Goal: Transaction & Acquisition: Purchase product/service

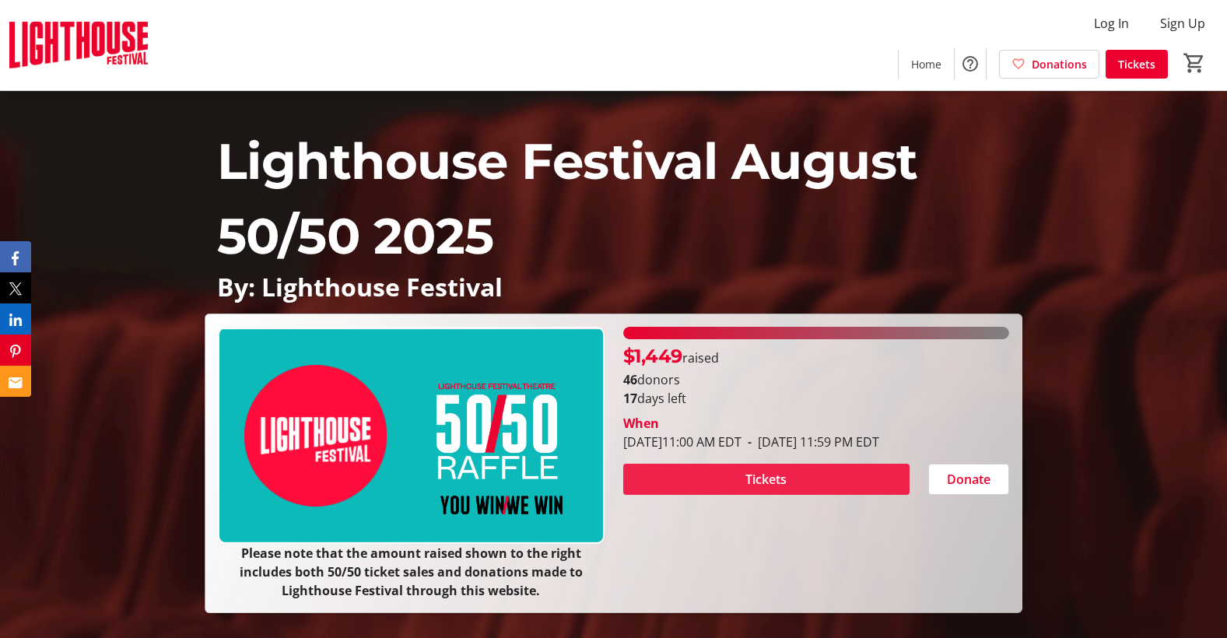
click at [748, 478] on span "Tickets" at bounding box center [765, 479] width 41 height 19
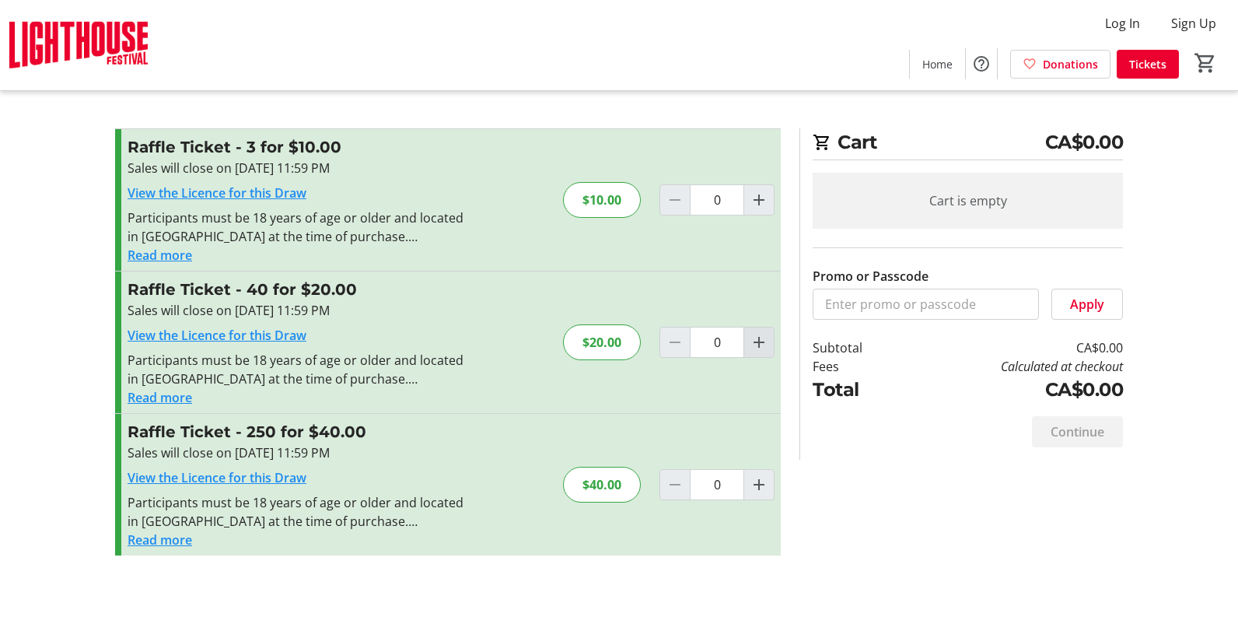
click at [760, 341] on mat-icon "Increment by one" at bounding box center [759, 342] width 19 height 19
type input "1"
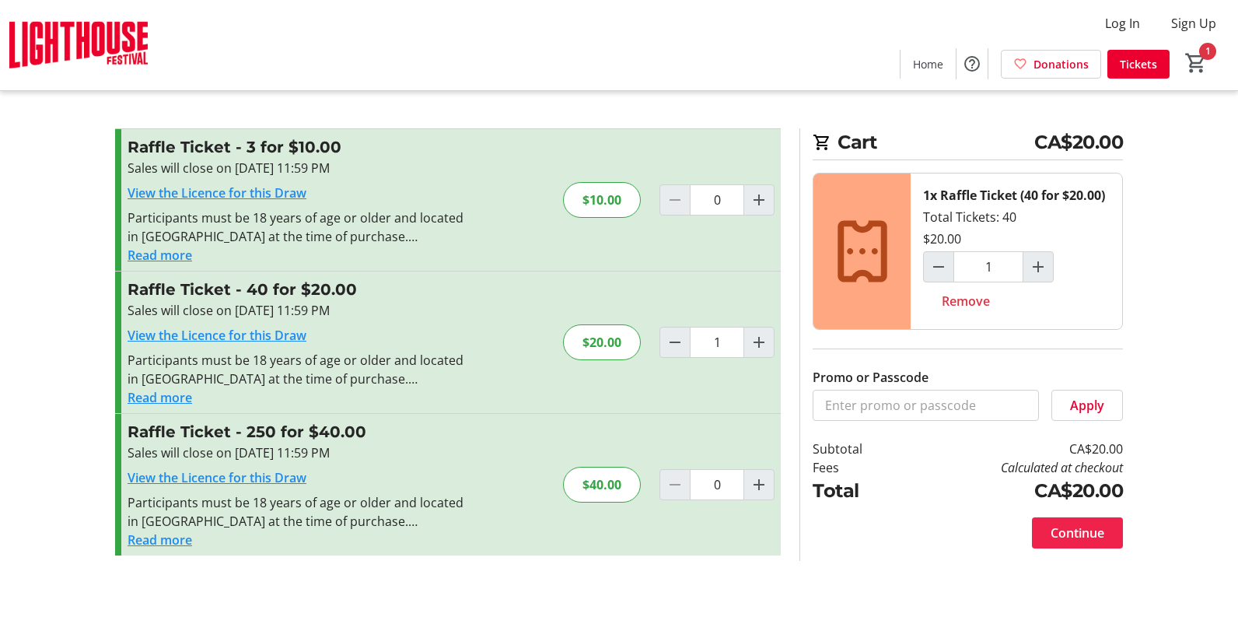
click at [1058, 525] on span "Continue" at bounding box center [1078, 532] width 54 height 19
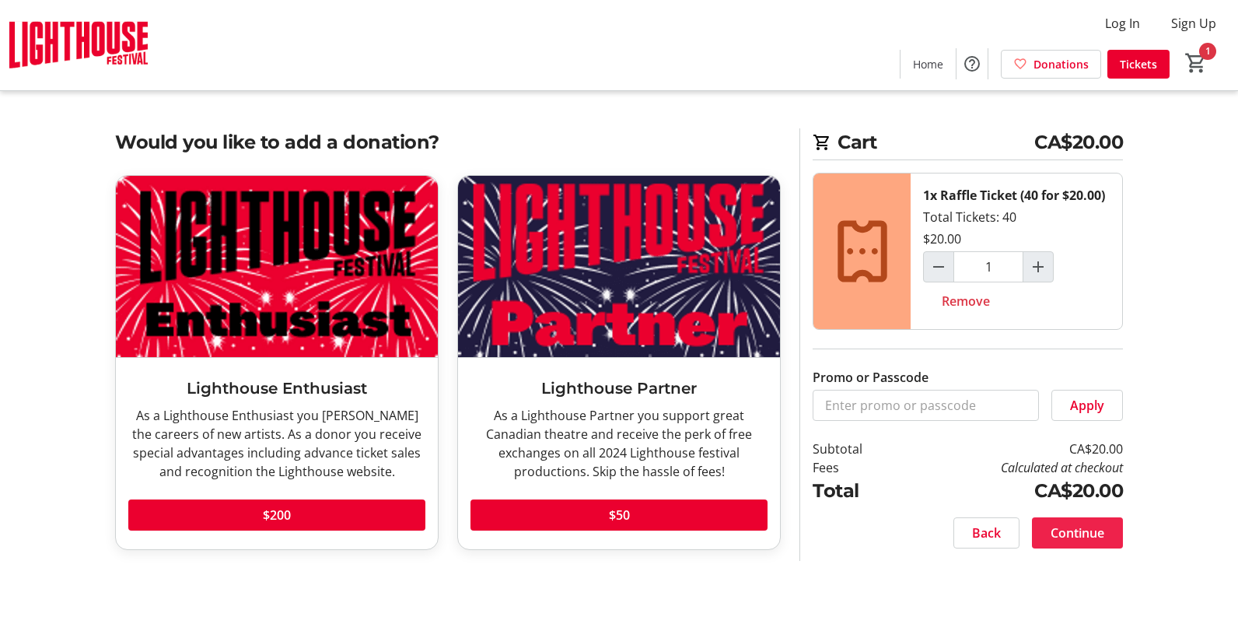
click at [1077, 531] on span "Continue" at bounding box center [1078, 532] width 54 height 19
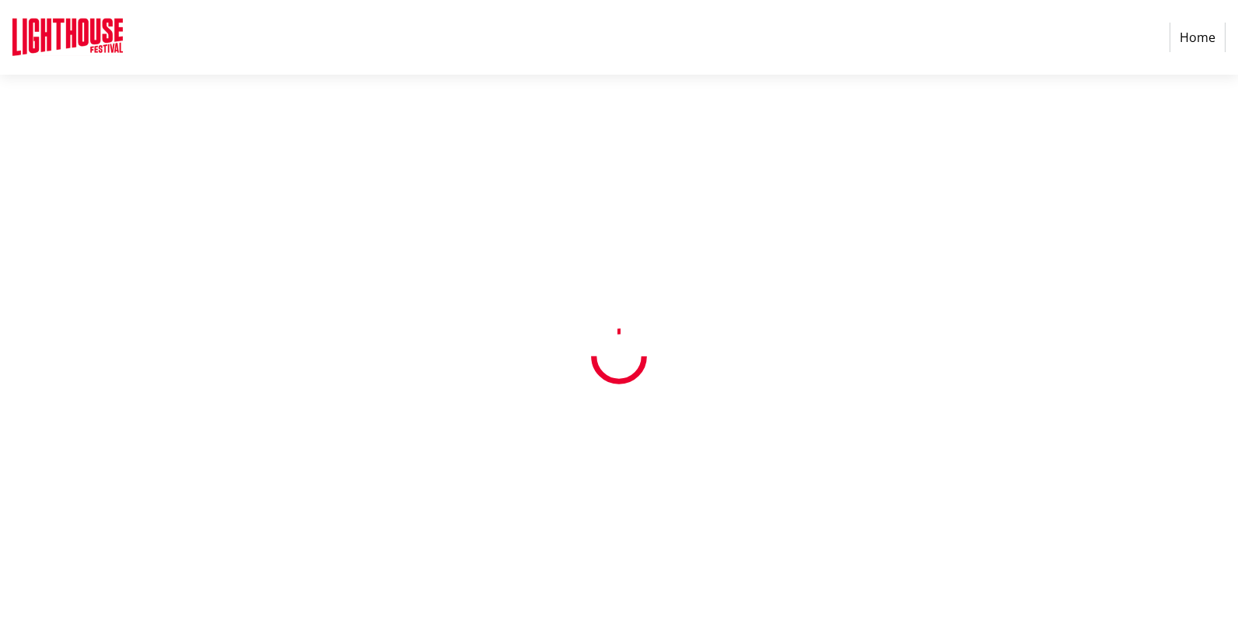
select select "CA"
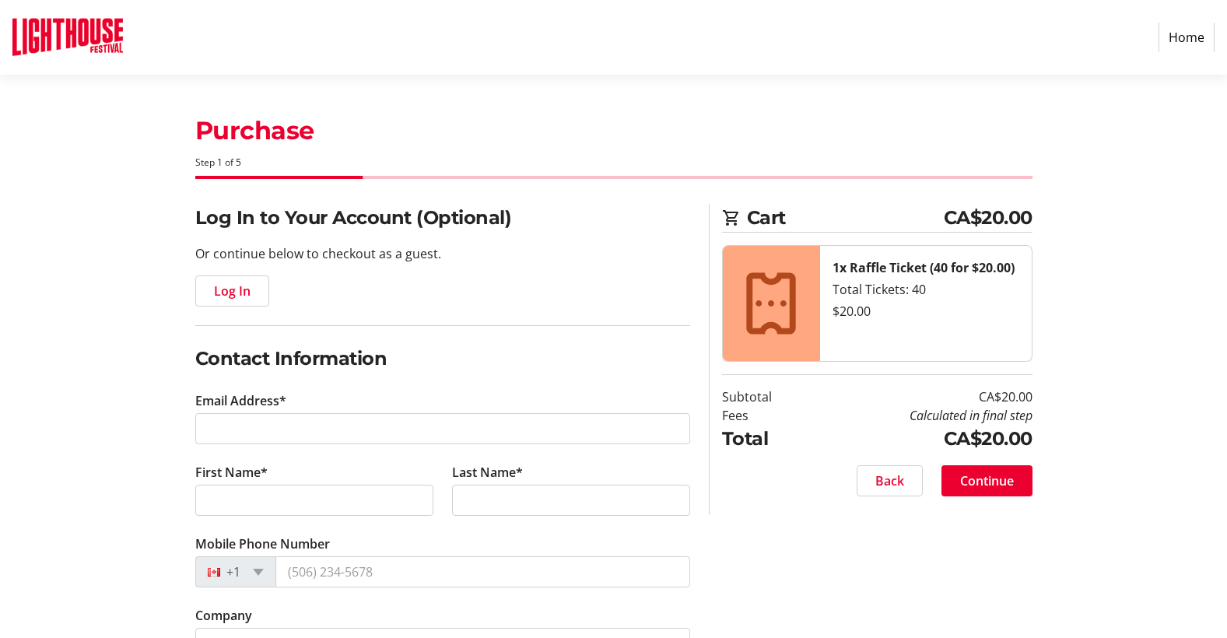
click at [282, 289] on div "Log In" at bounding box center [442, 290] width 495 height 31
click at [252, 286] on span "button" at bounding box center [232, 290] width 72 height 37
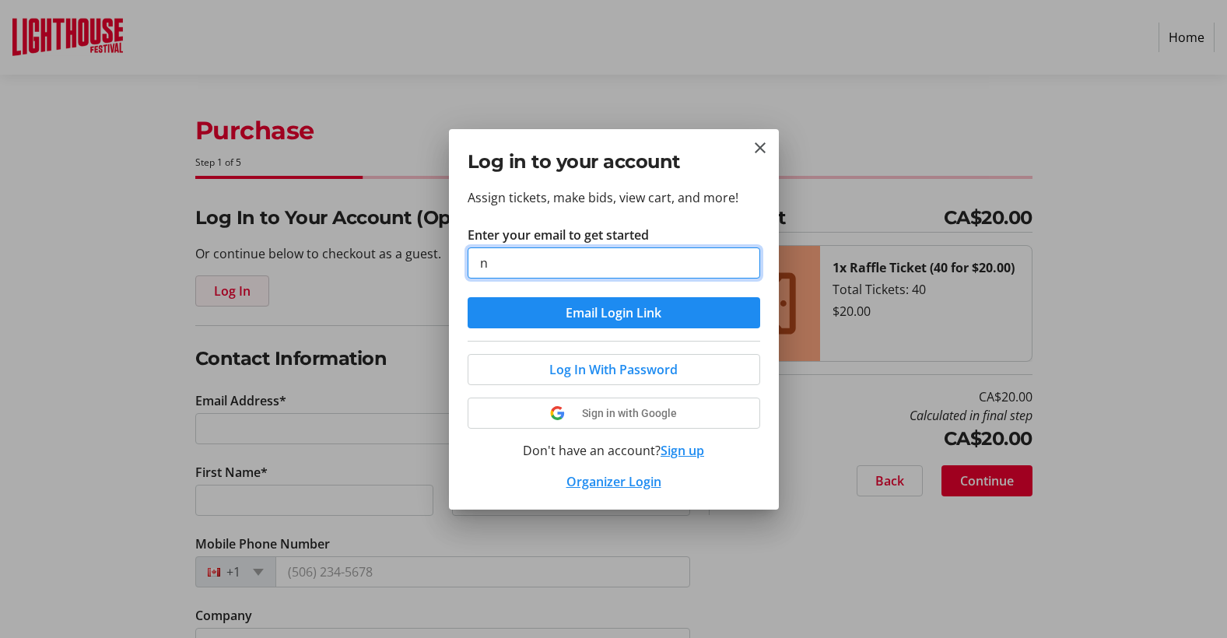
click at [467, 297] on button "Email Login Link" at bounding box center [613, 312] width 292 height 31
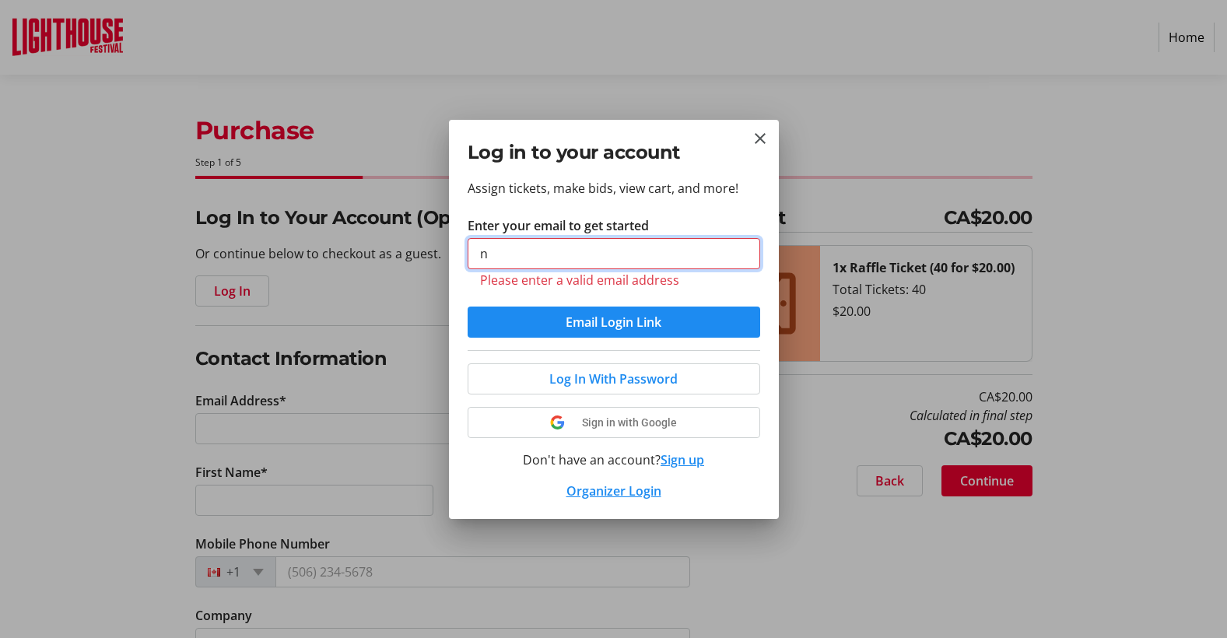
click at [517, 247] on input "n" at bounding box center [613, 253] width 292 height 31
click at [505, 252] on input "n" at bounding box center [613, 253] width 292 height 31
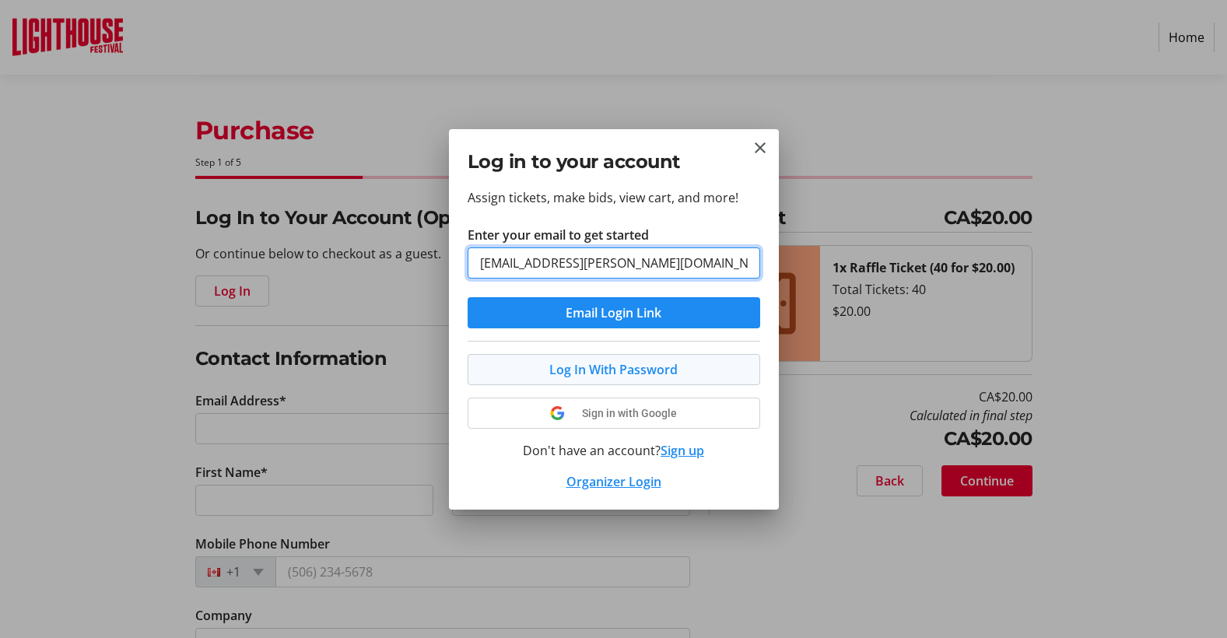
type input "[EMAIL_ADDRESS][PERSON_NAME][DOMAIN_NAME]"
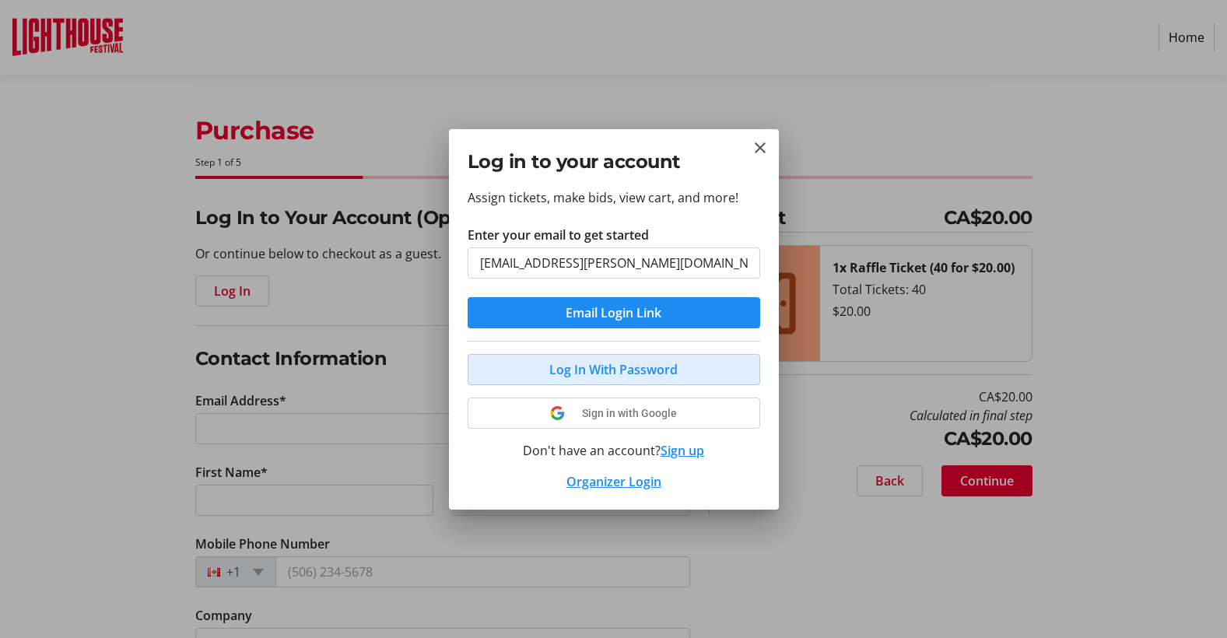
click at [590, 370] on span "Log In With Password" at bounding box center [613, 369] width 128 height 19
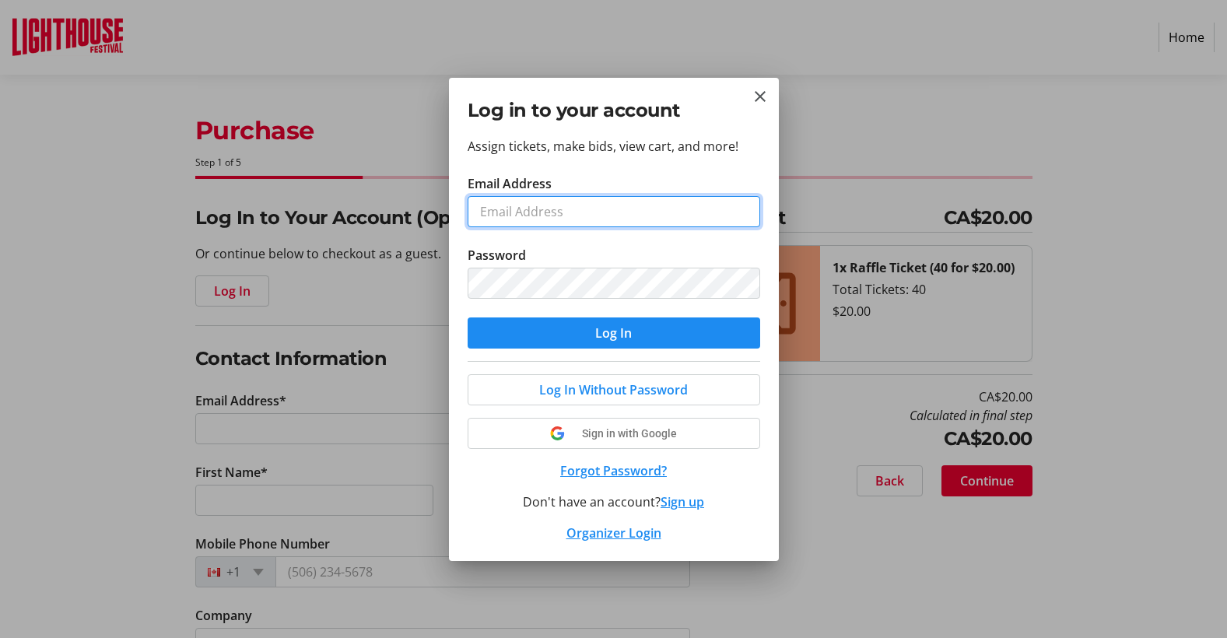
click at [550, 215] on input "Email Address" at bounding box center [613, 211] width 292 height 31
type input "[EMAIL_ADDRESS][PERSON_NAME][DOMAIN_NAME]"
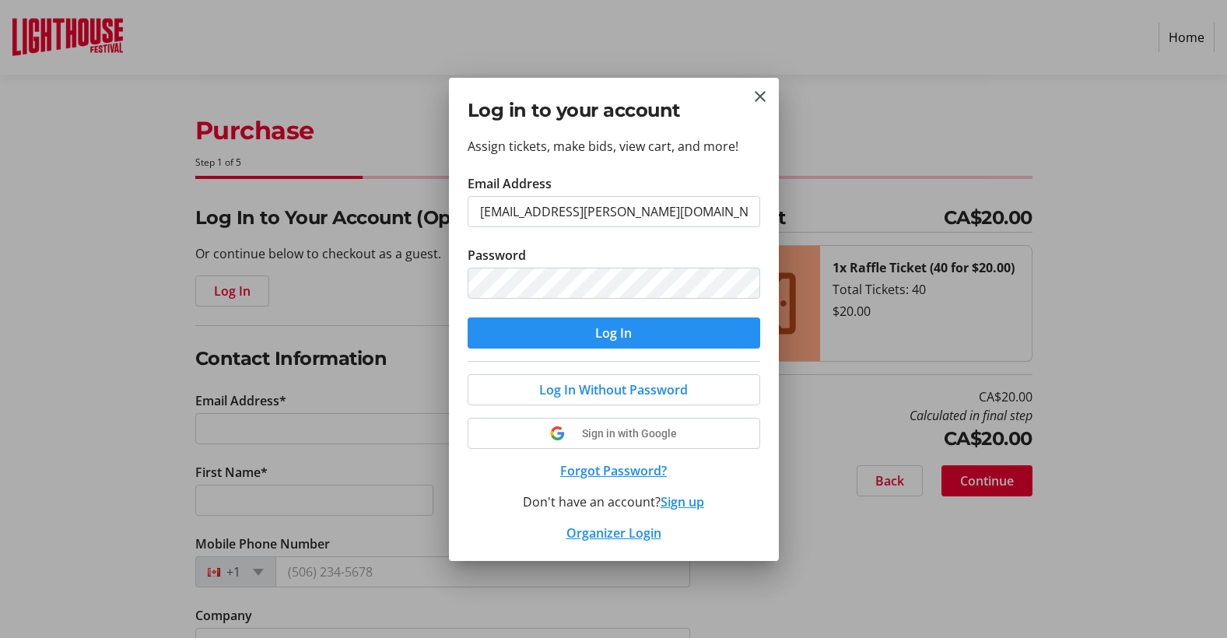
click at [562, 325] on span "submit" at bounding box center [613, 332] width 292 height 37
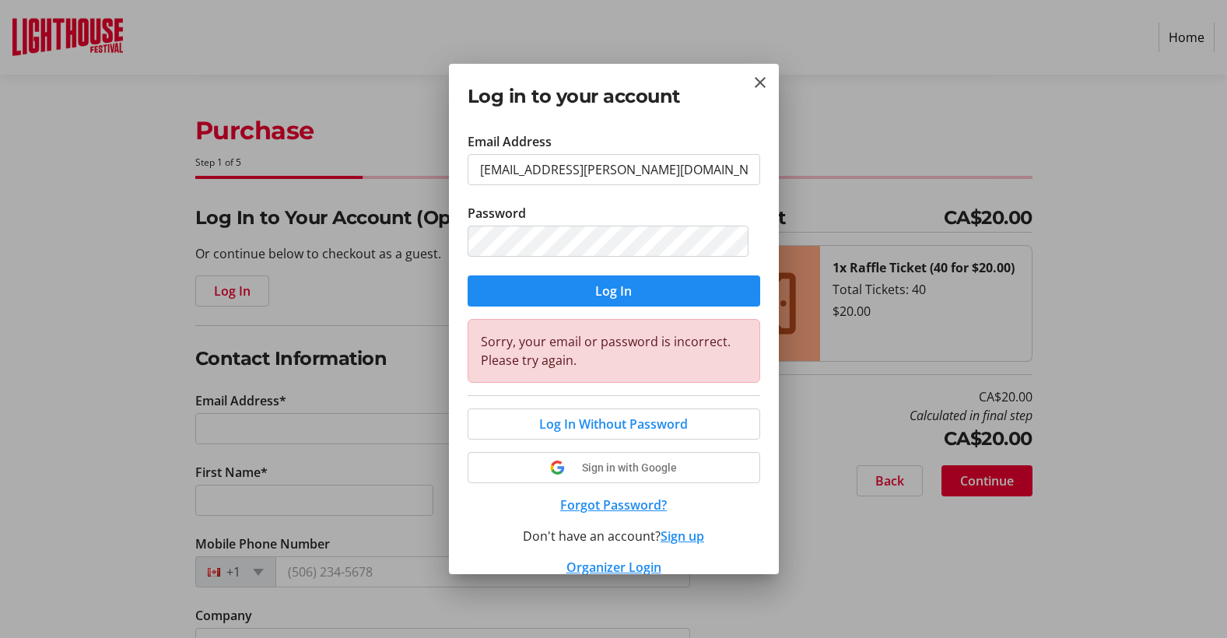
scroll to position [49, 0]
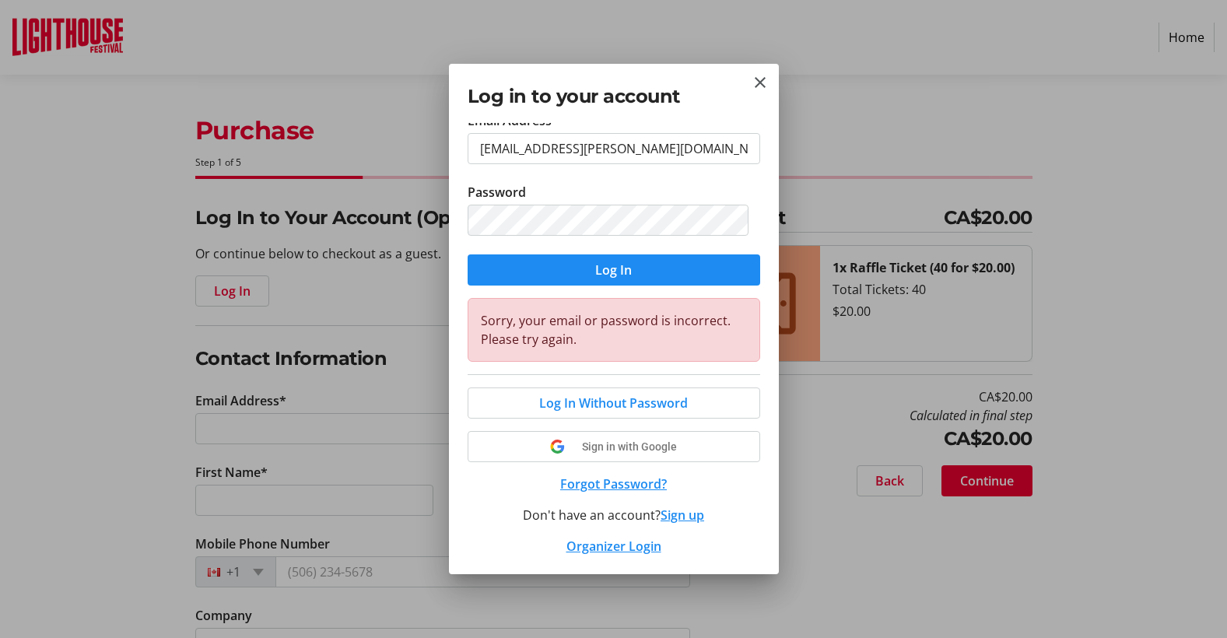
click at [602, 481] on button "Forgot Password?" at bounding box center [613, 483] width 292 height 19
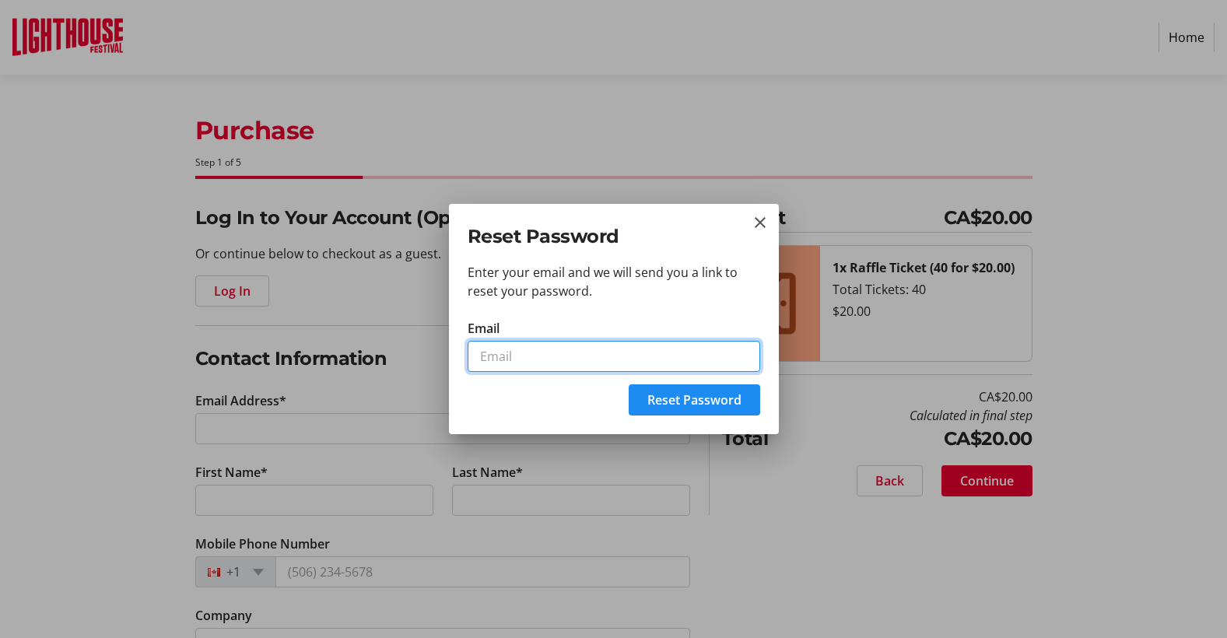
click at [522, 356] on input "Email" at bounding box center [613, 356] width 292 height 31
type input "[EMAIL_ADDRESS][PERSON_NAME][DOMAIN_NAME]"
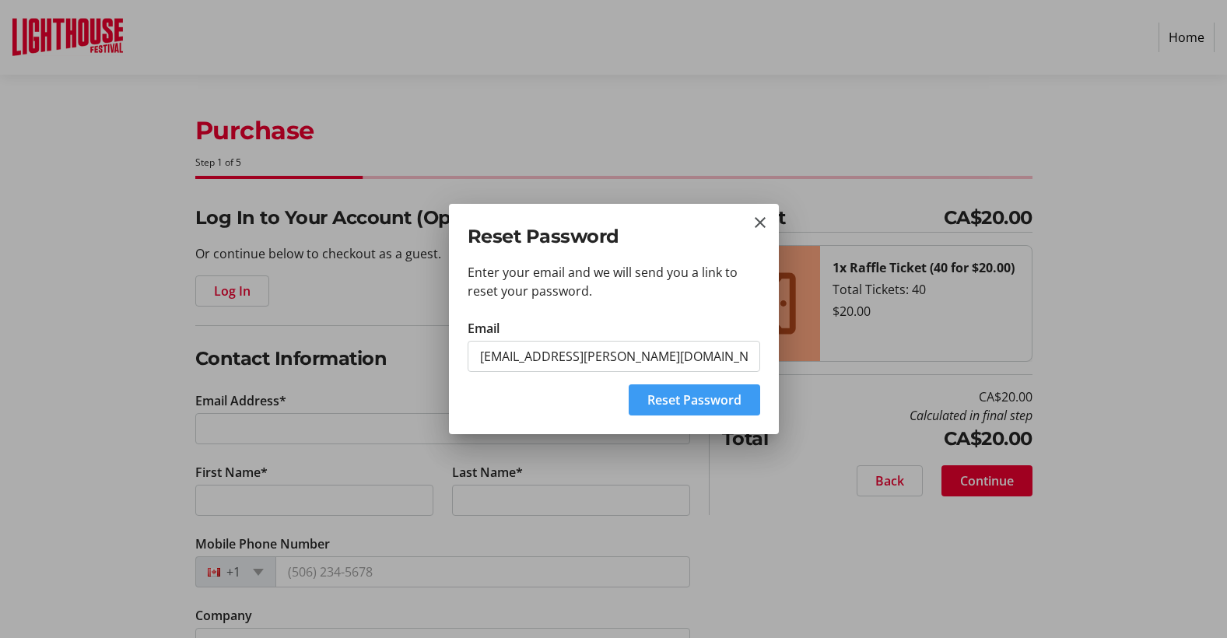
click at [660, 397] on span "Reset Password" at bounding box center [694, 399] width 94 height 19
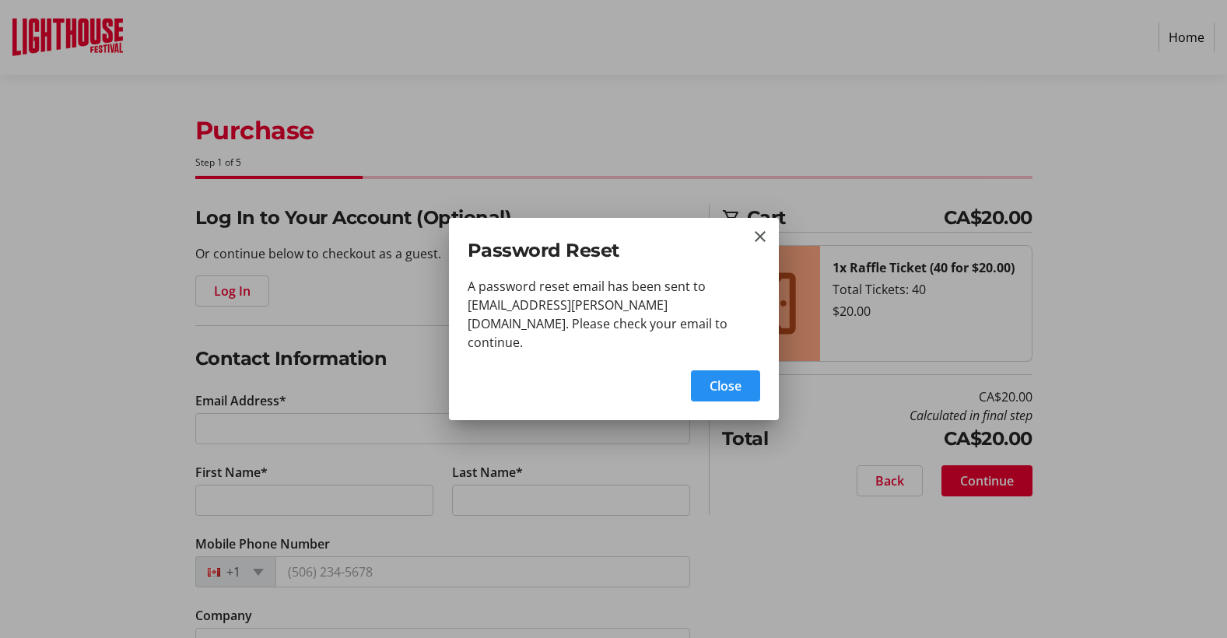
click at [709, 367] on span "button" at bounding box center [725, 385] width 69 height 37
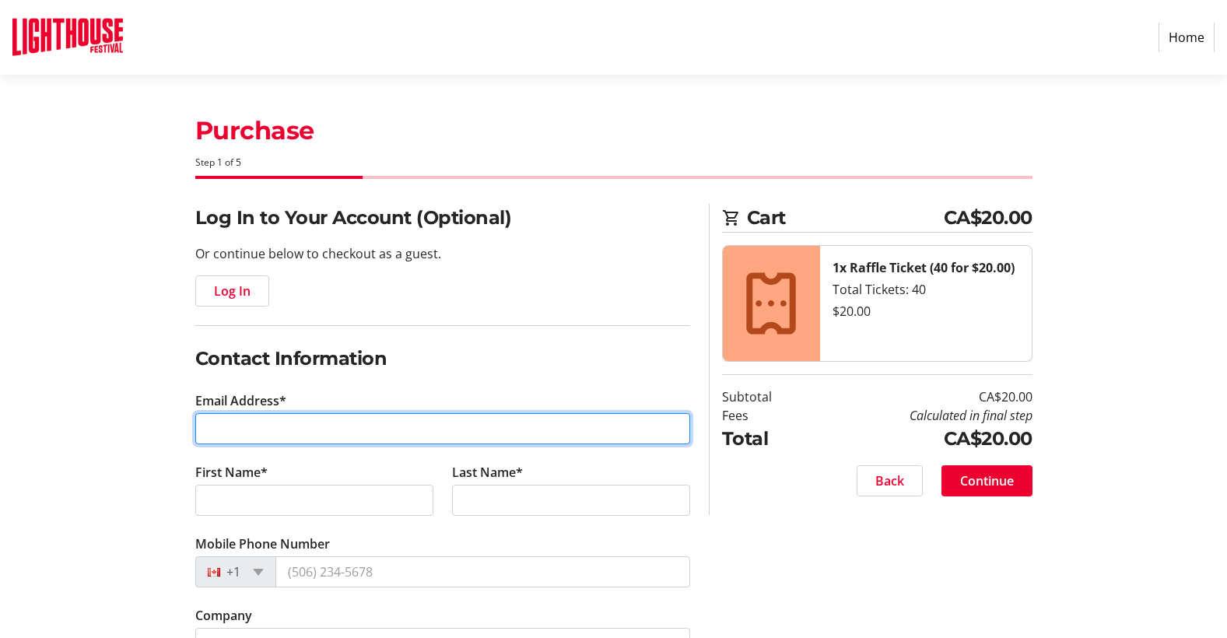
click at [241, 433] on input "Email Address*" at bounding box center [442, 428] width 495 height 31
type input "[EMAIL_ADDRESS][PERSON_NAME][DOMAIN_NAME]"
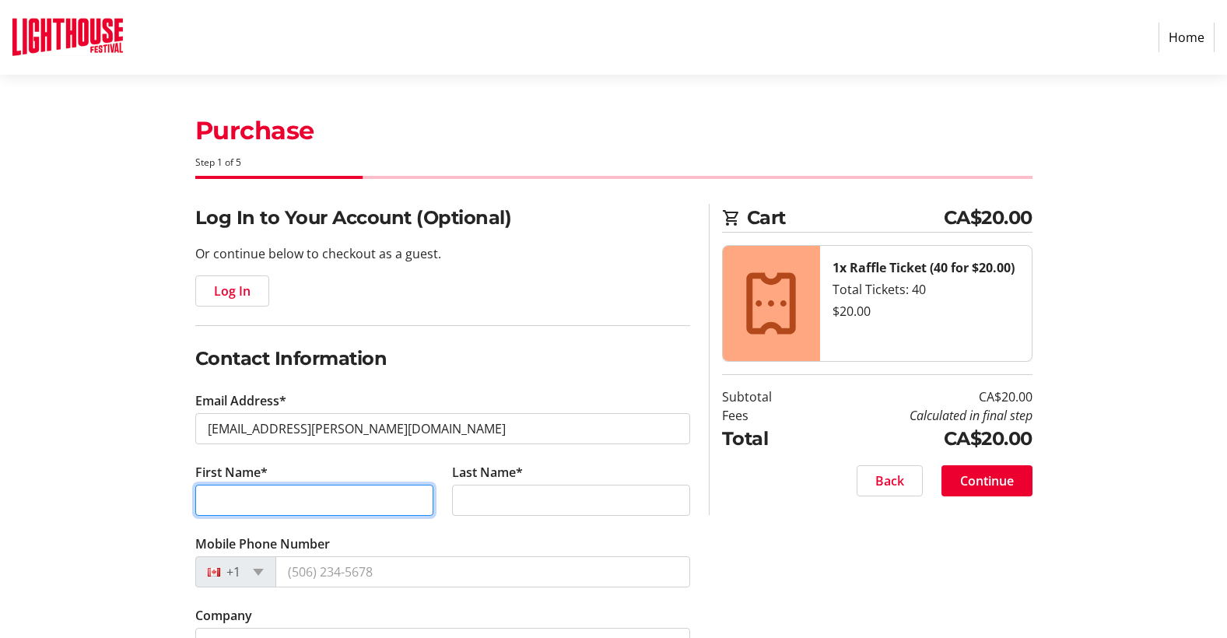
type input "Norm & [PERSON_NAME]"
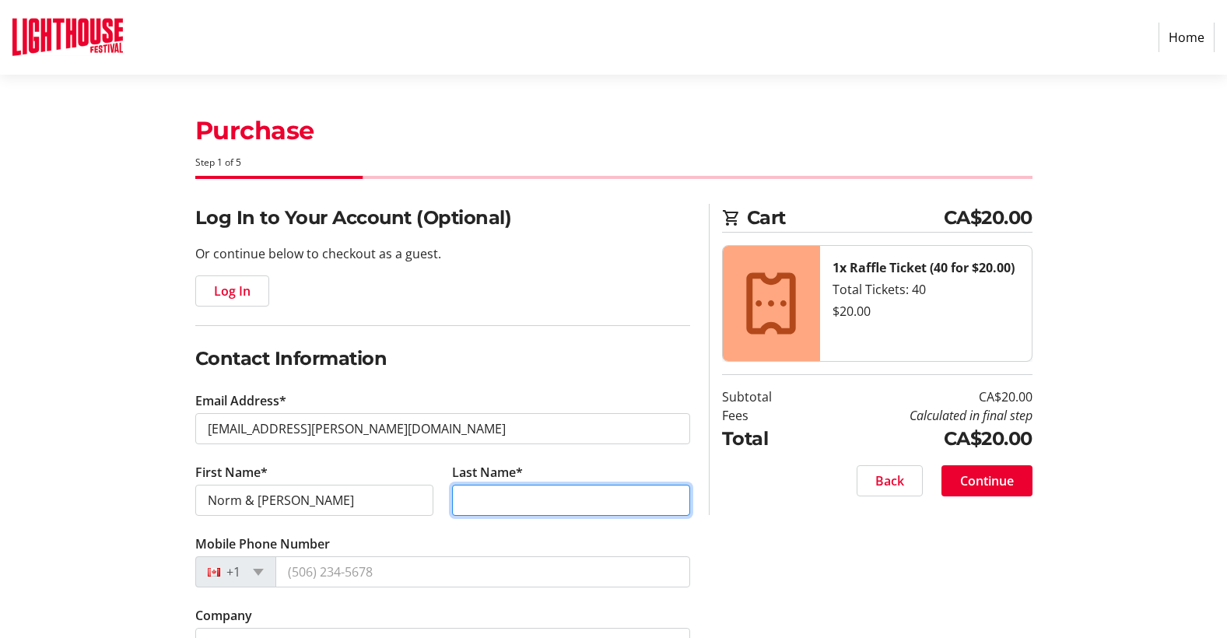
type input "[PERSON_NAME]"
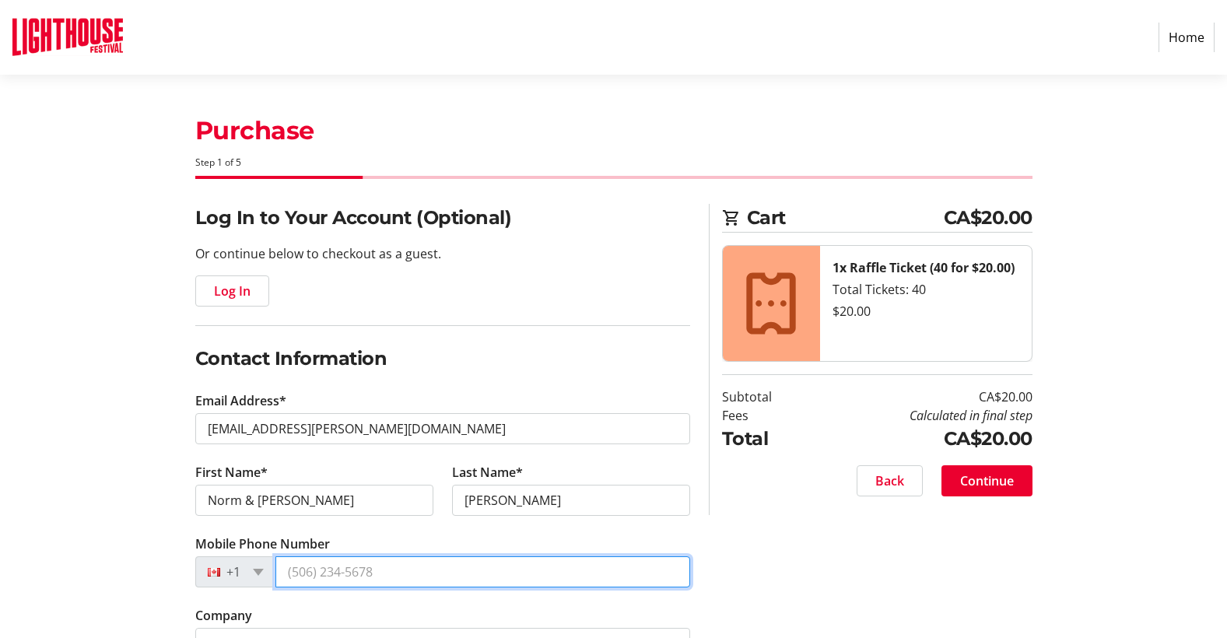
type input "[PHONE_NUMBER]"
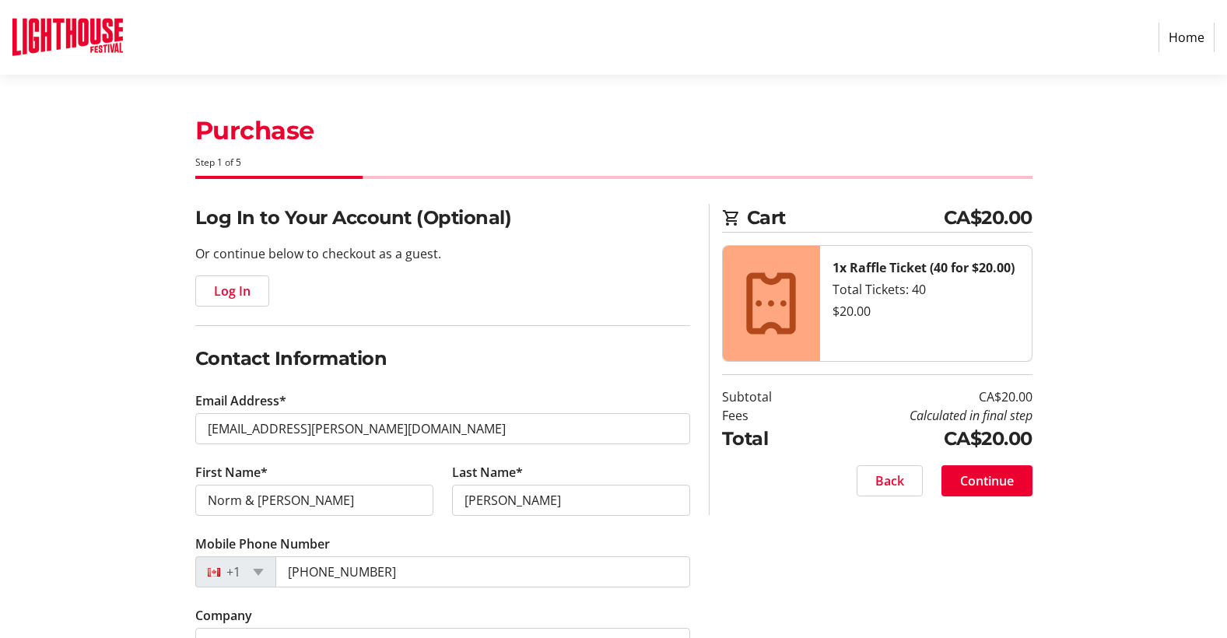
type input "[STREET_ADDRESS][PERSON_NAME]"
type input "TILLSONBURG"
select select "ON"
type input "N4G5X1"
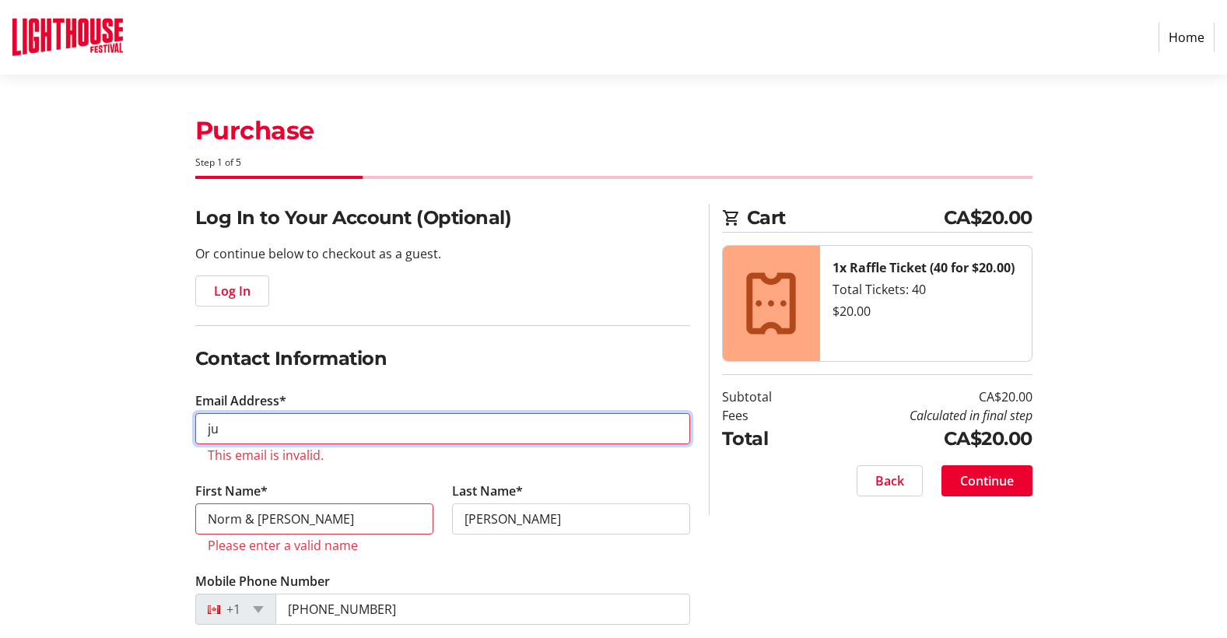
type input "j"
click at [479, 429] on input "Email Address*" at bounding box center [442, 428] width 495 height 31
type input "[EMAIL_ADDRESS][PERSON_NAME][DOMAIN_NAME]"
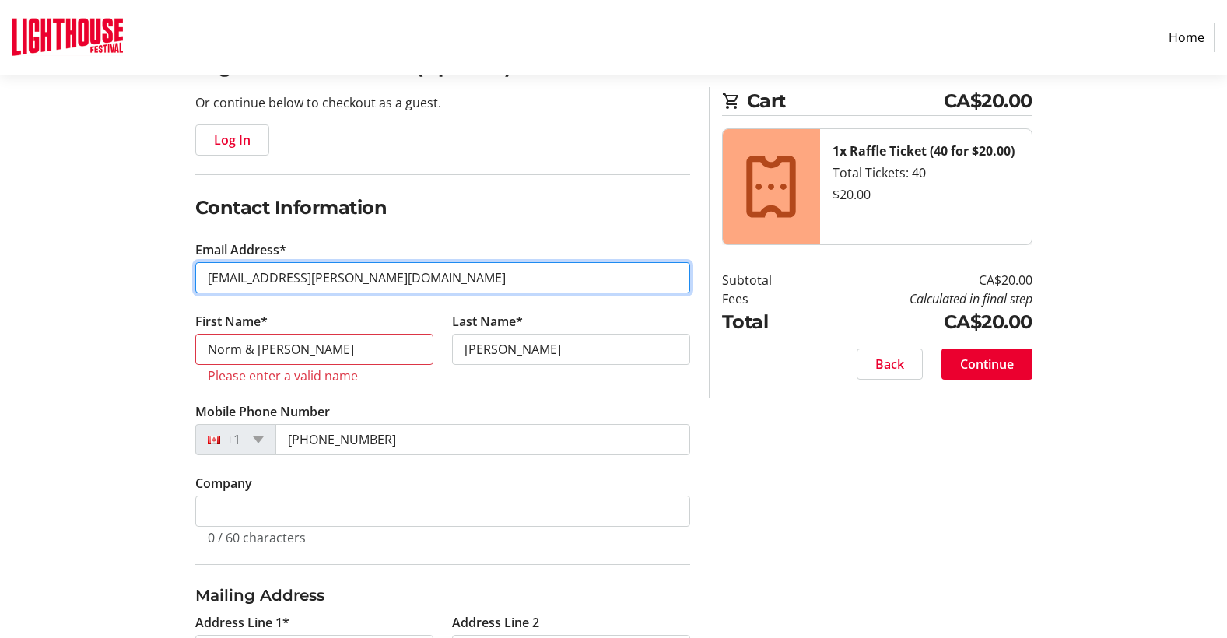
scroll to position [156, 0]
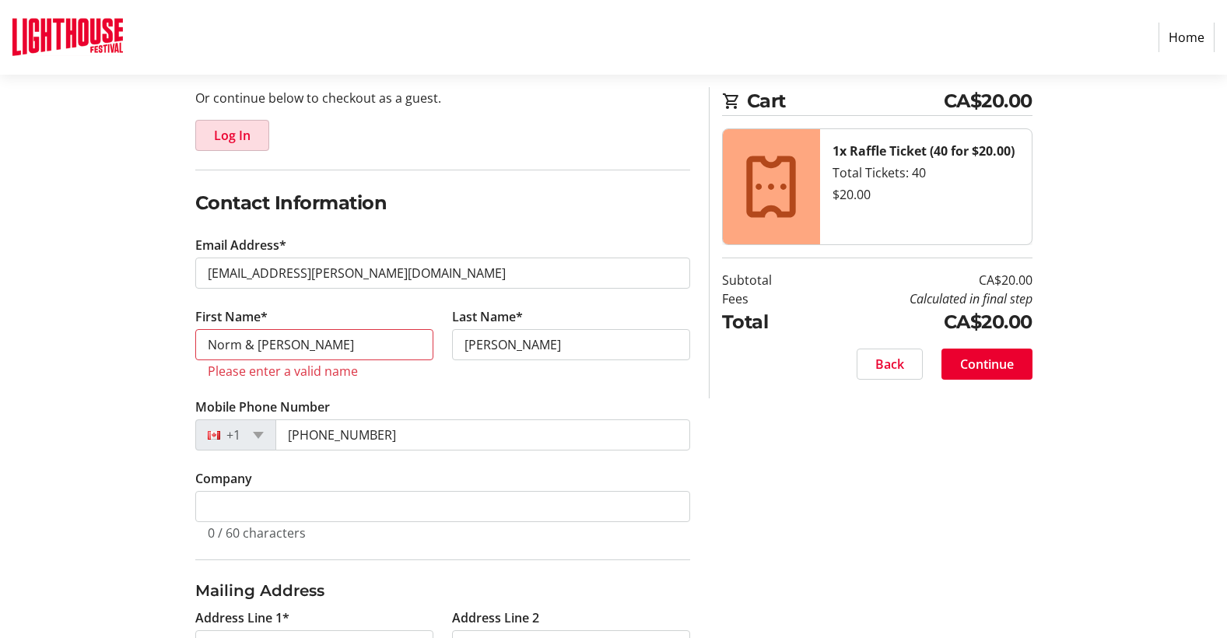
click at [243, 135] on span "Log In" at bounding box center [232, 135] width 37 height 19
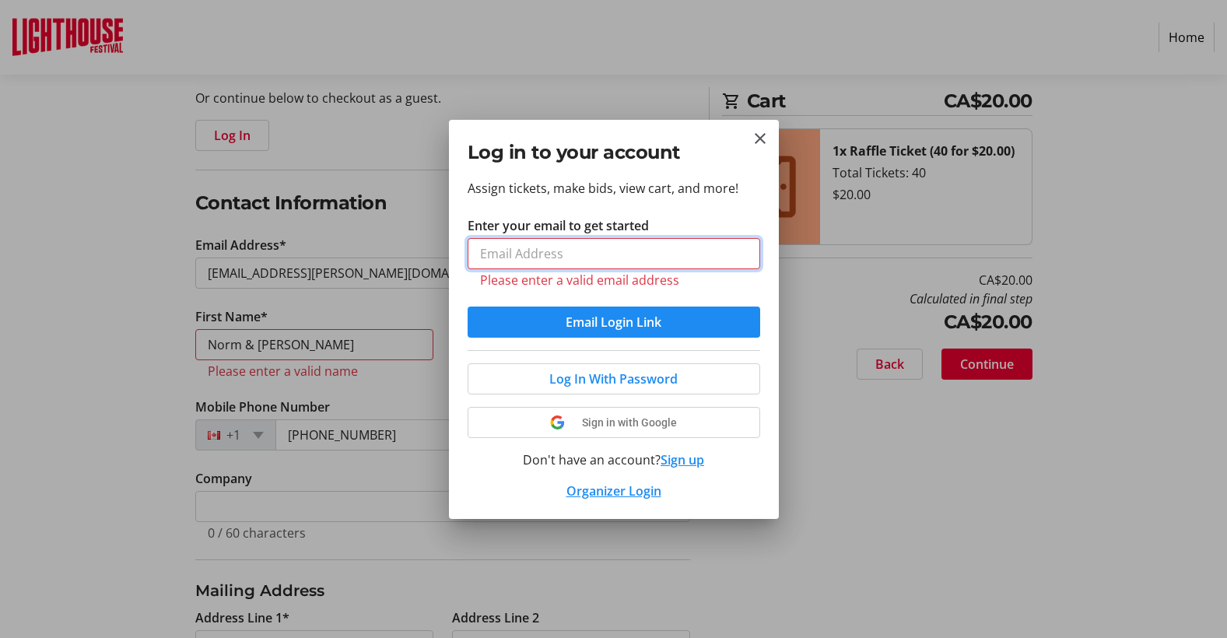
click at [566, 258] on input "Enter your email to get started" at bounding box center [613, 253] width 292 height 31
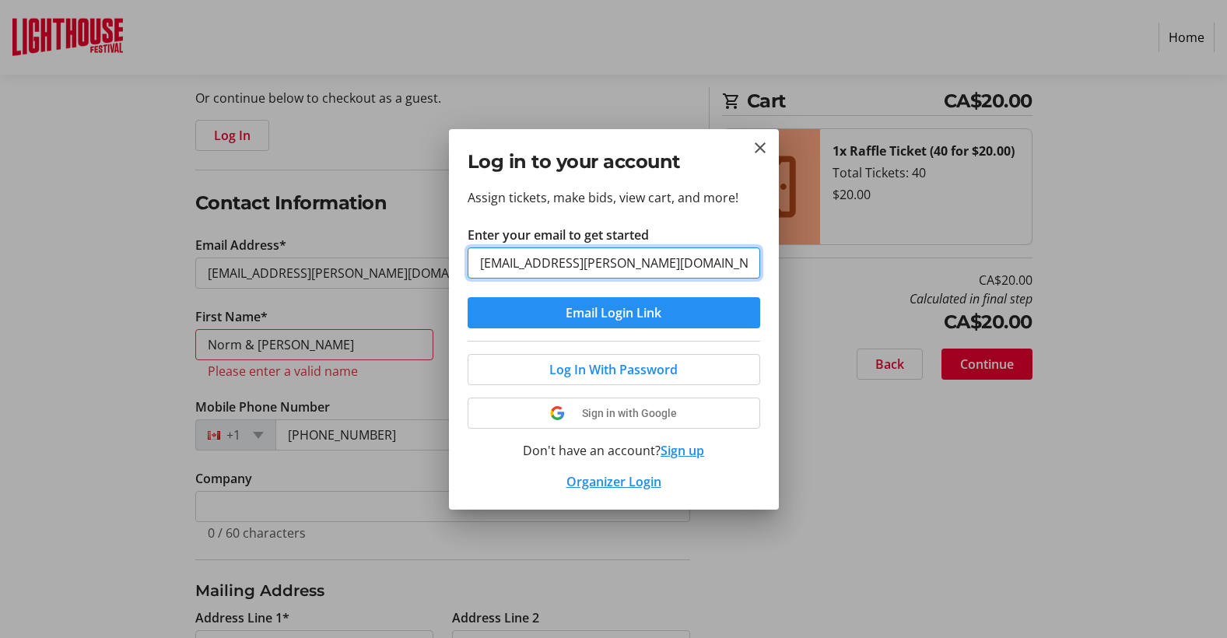
type input "[EMAIL_ADDRESS][PERSON_NAME][DOMAIN_NAME]"
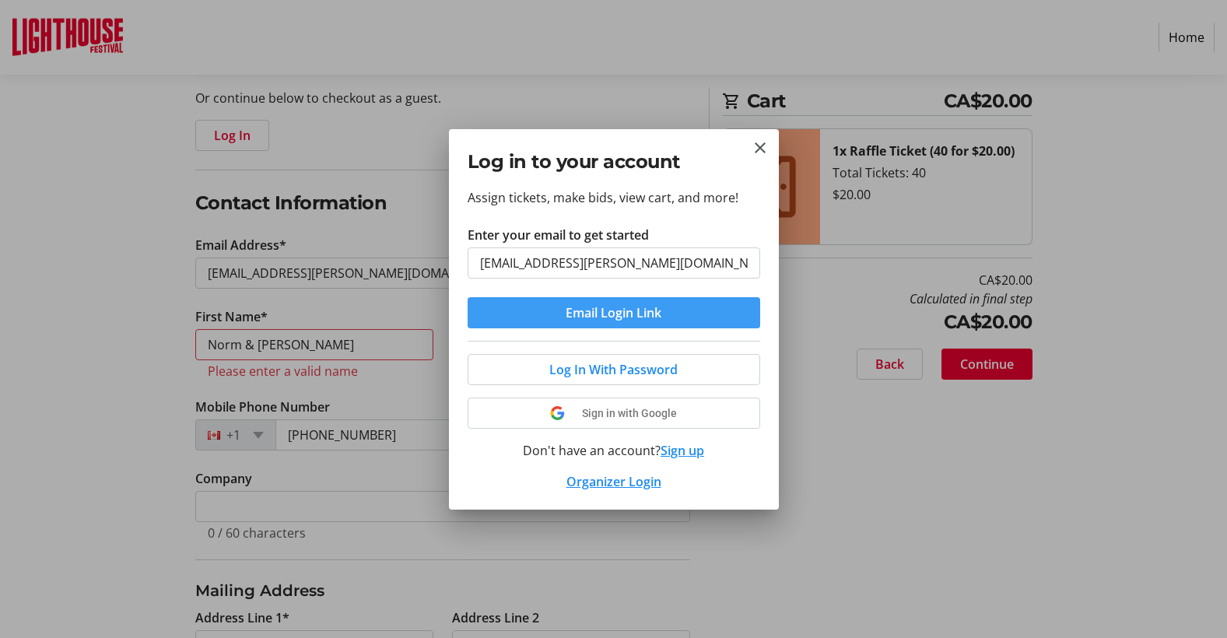
click at [630, 306] on span "Email Login Link" at bounding box center [613, 312] width 96 height 19
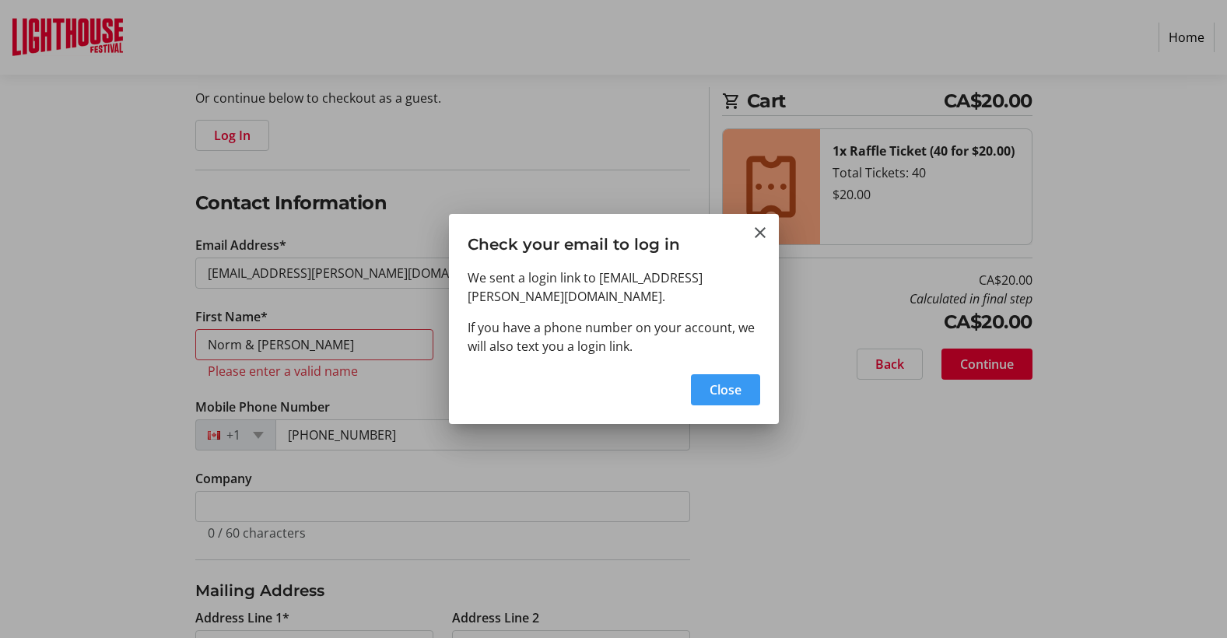
click at [720, 380] on span "Close" at bounding box center [725, 389] width 32 height 19
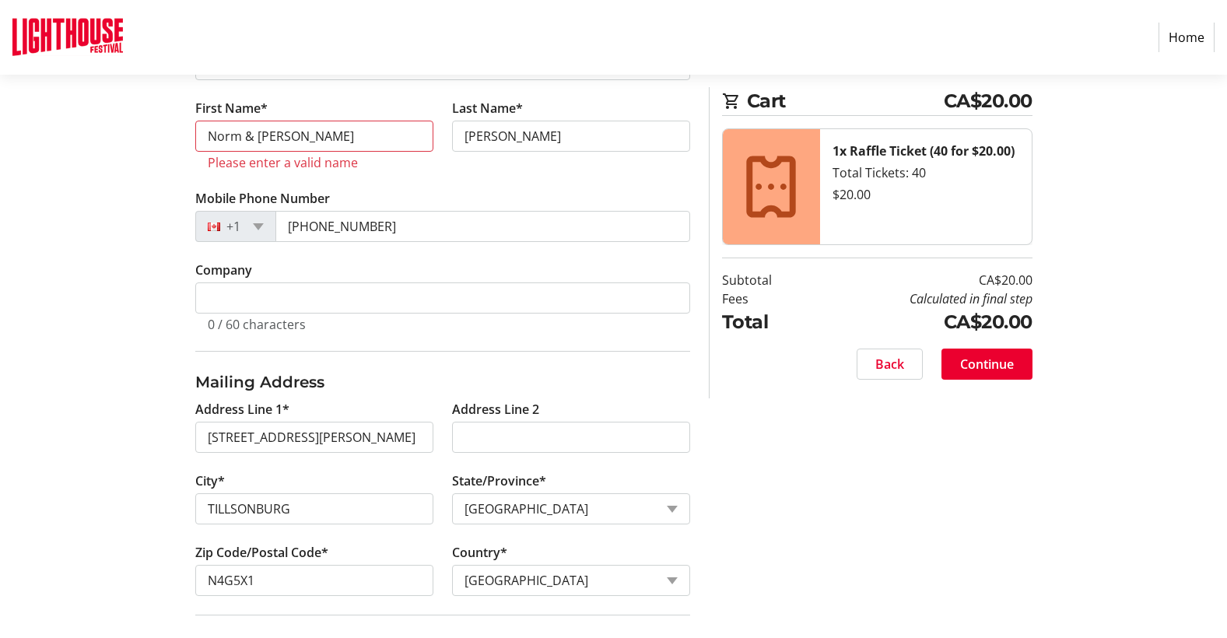
scroll to position [531, 0]
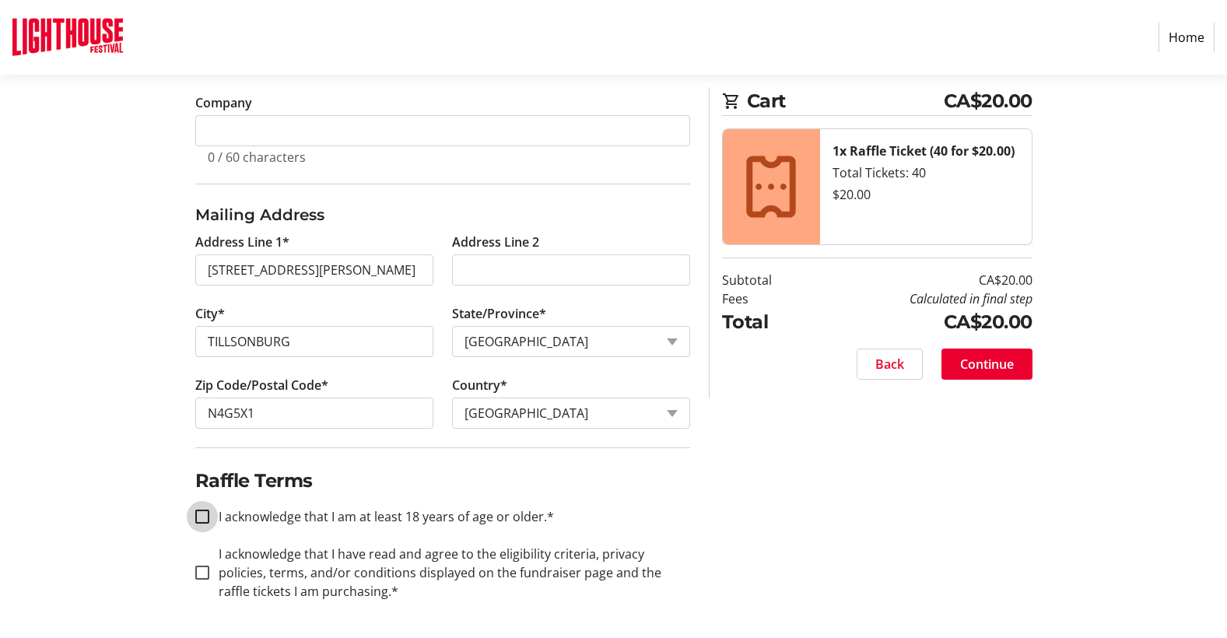
click at [198, 512] on input "I acknowledge that I am at least 18 years of age or older.*" at bounding box center [202, 516] width 14 height 14
checkbox input "true"
click at [204, 567] on input "I acknowledge that I have read and agree to the eligibility criteria, privacy p…" at bounding box center [202, 572] width 14 height 14
checkbox input "true"
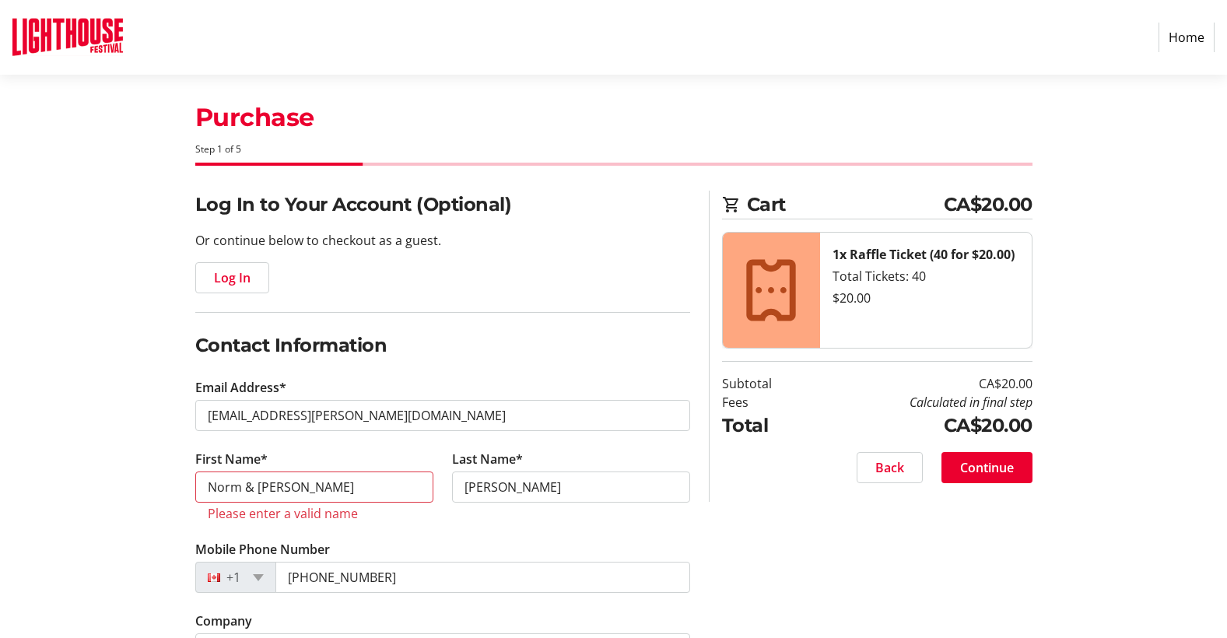
scroll to position [0, 0]
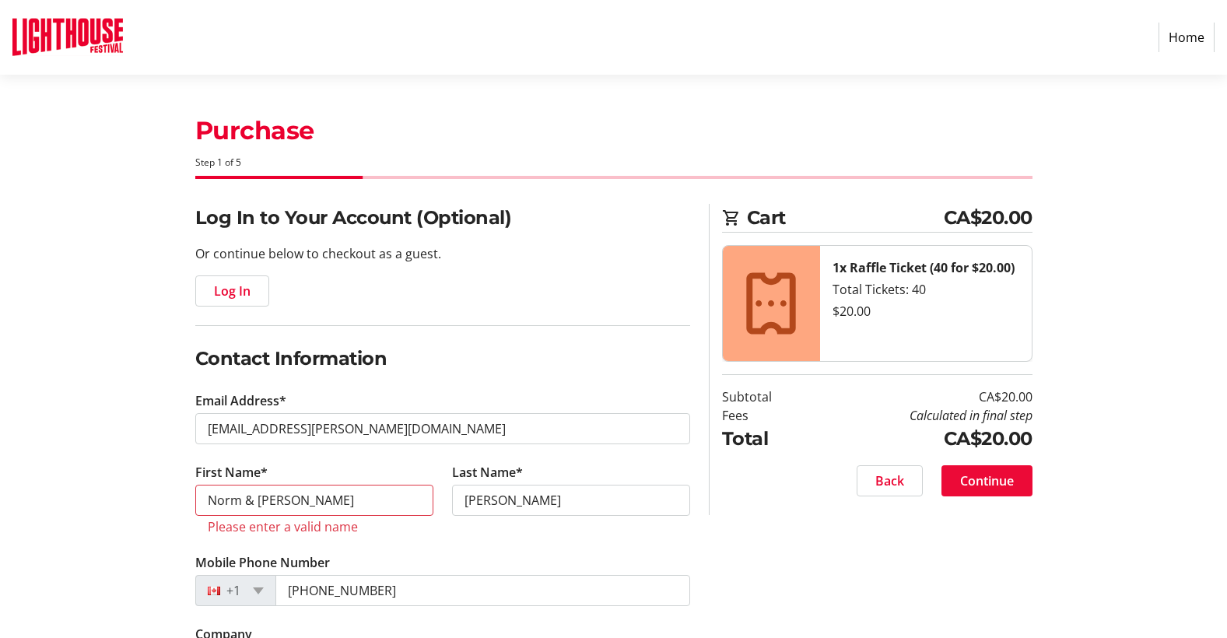
click at [975, 474] on span "Continue" at bounding box center [987, 480] width 54 height 19
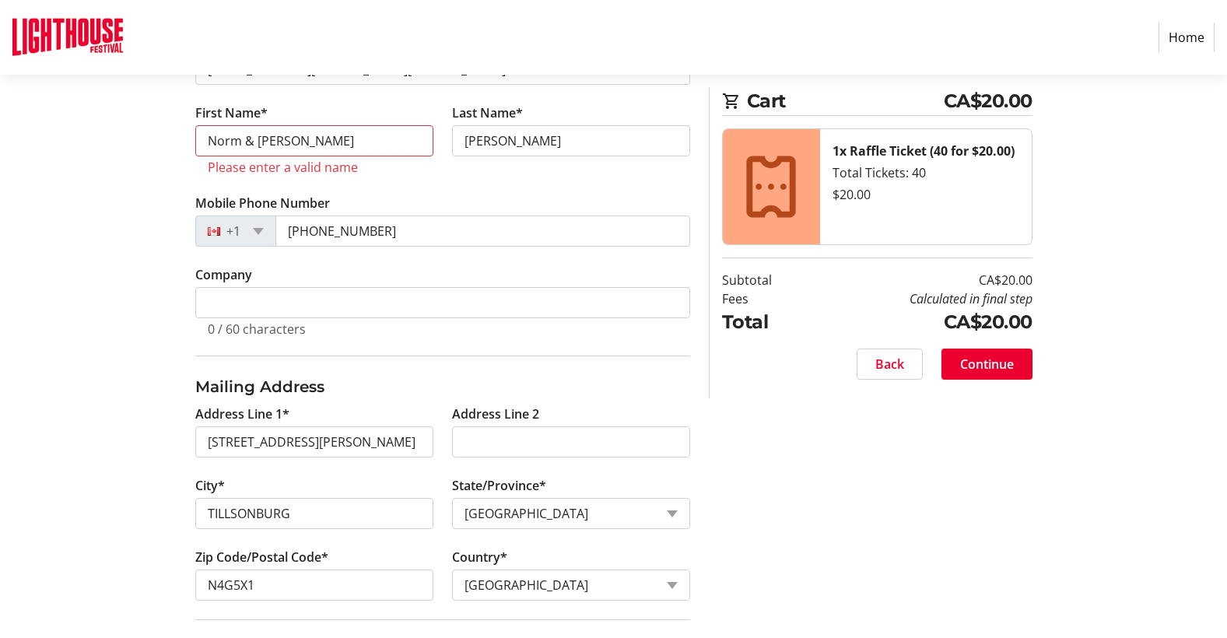
scroll to position [363, 0]
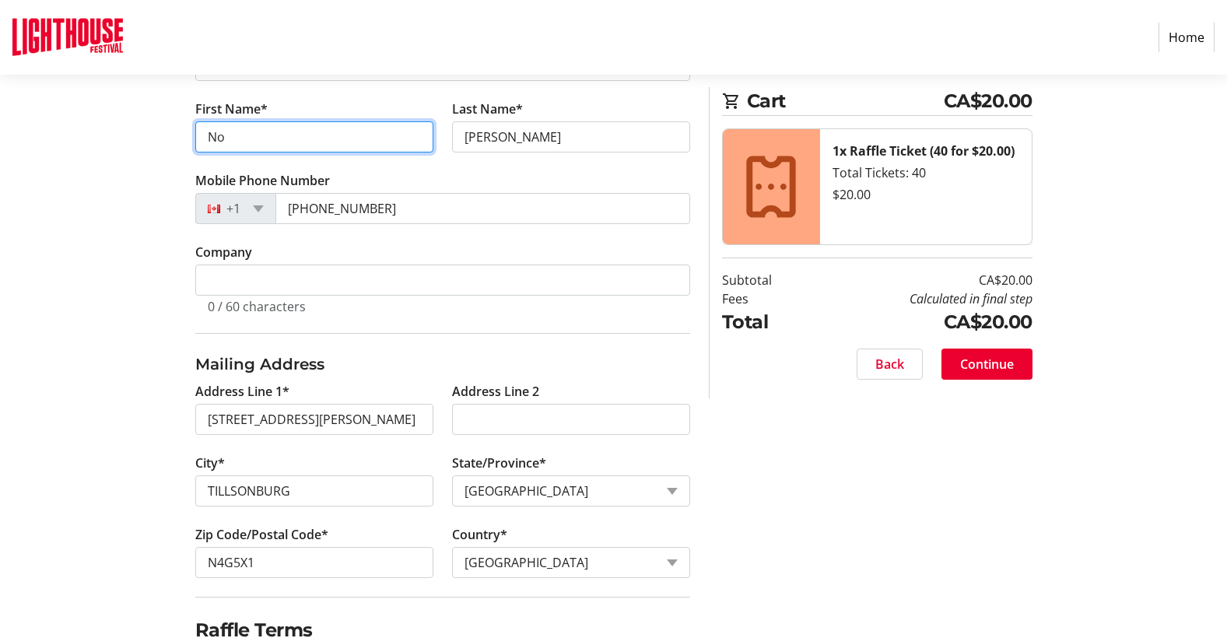
type input "N"
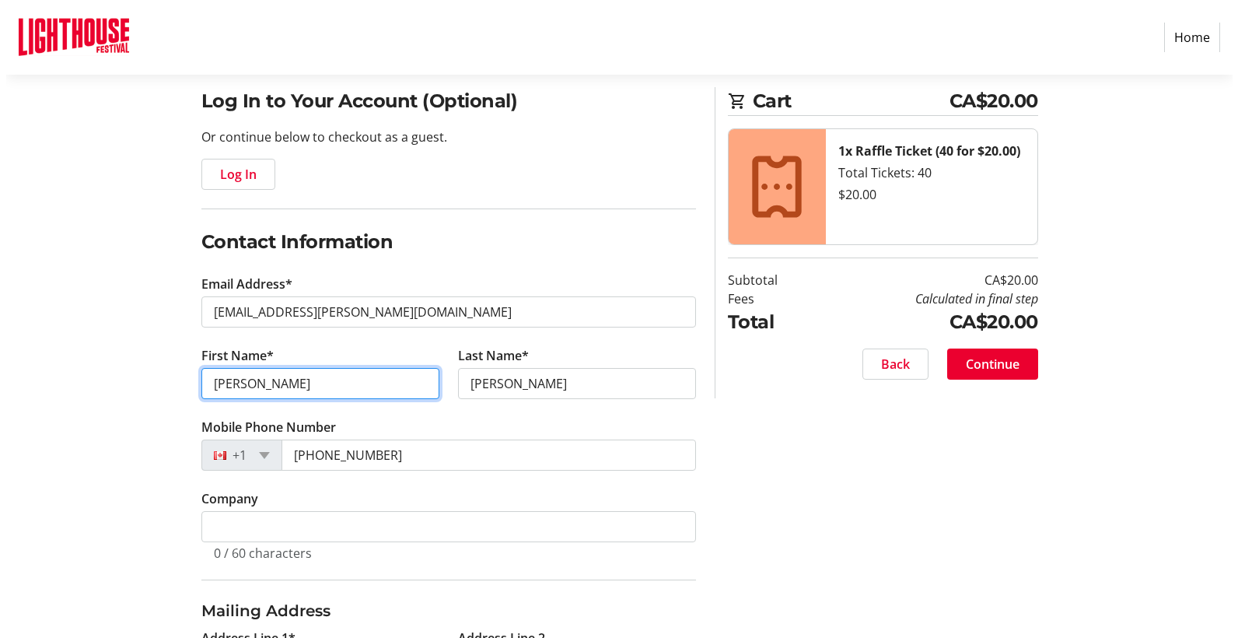
scroll to position [0, 0]
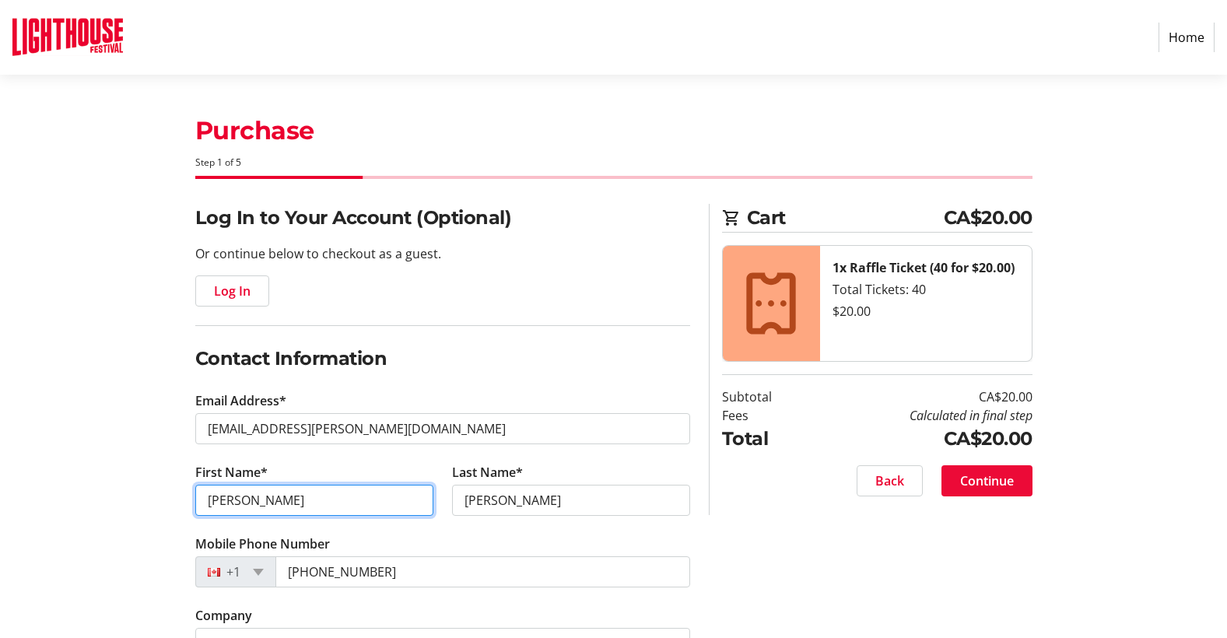
type input "[PERSON_NAME]"
click at [968, 472] on span "Continue" at bounding box center [987, 480] width 54 height 19
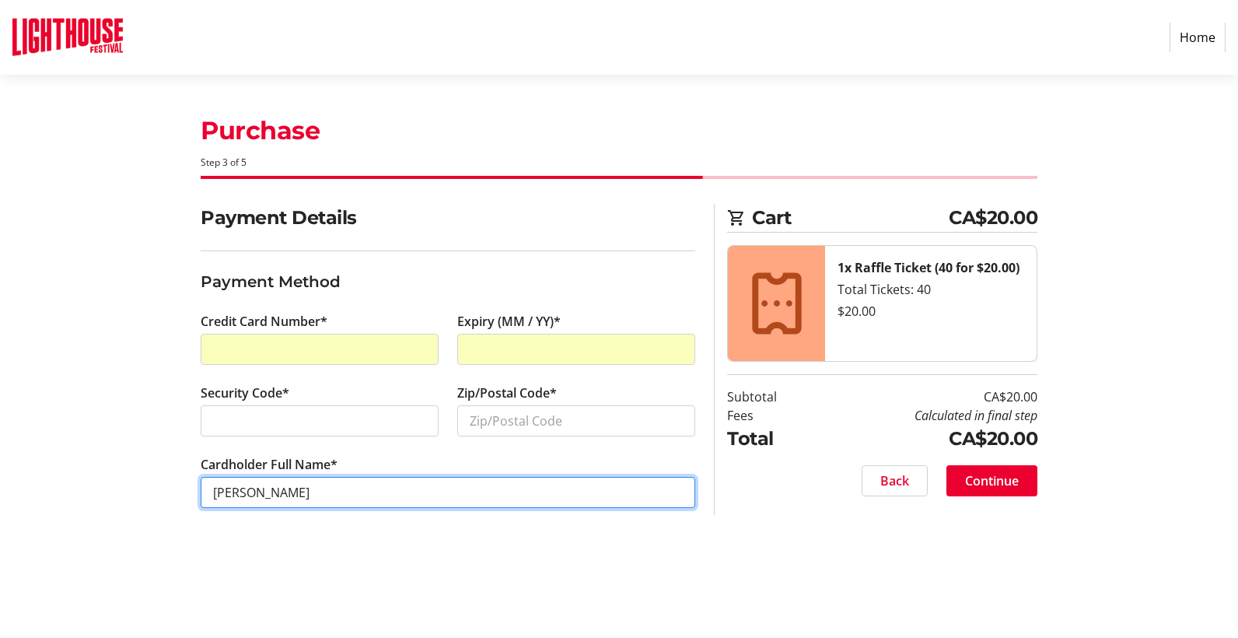
click at [242, 487] on input "[PERSON_NAME]" at bounding box center [448, 492] width 495 height 31
type input "[PERSON_NAME]"
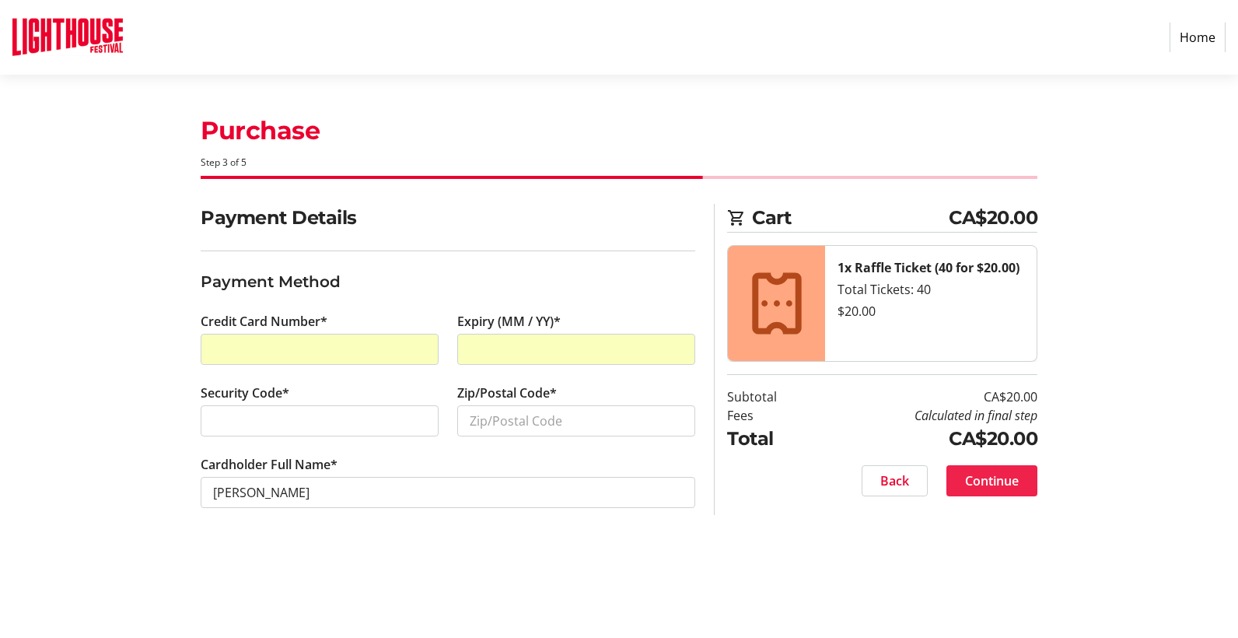
click at [985, 471] on span "Continue" at bounding box center [992, 480] width 54 height 19
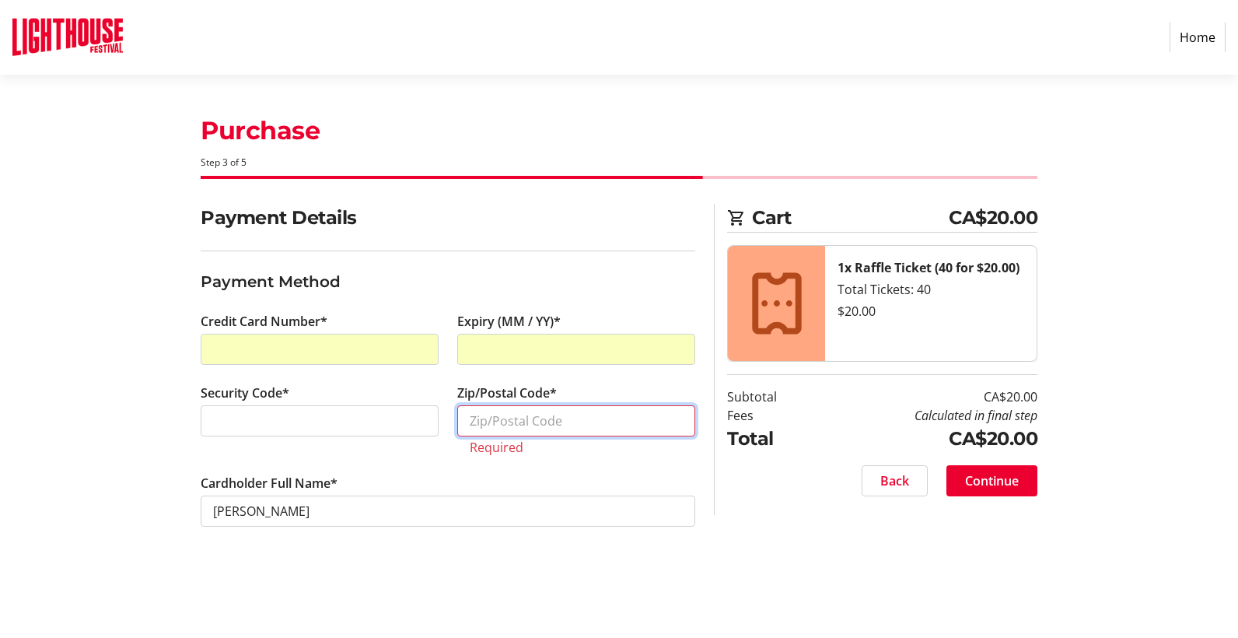
click at [516, 427] on input "Zip/Postal Code*" at bounding box center [576, 420] width 238 height 31
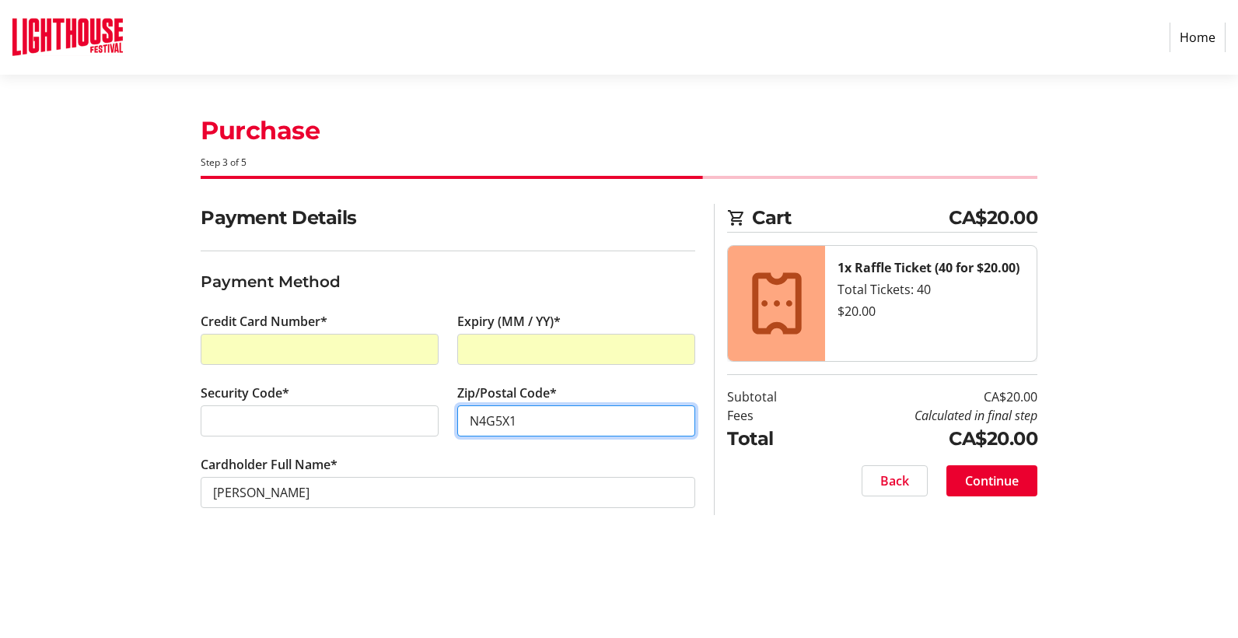
type input "N4G5X1"
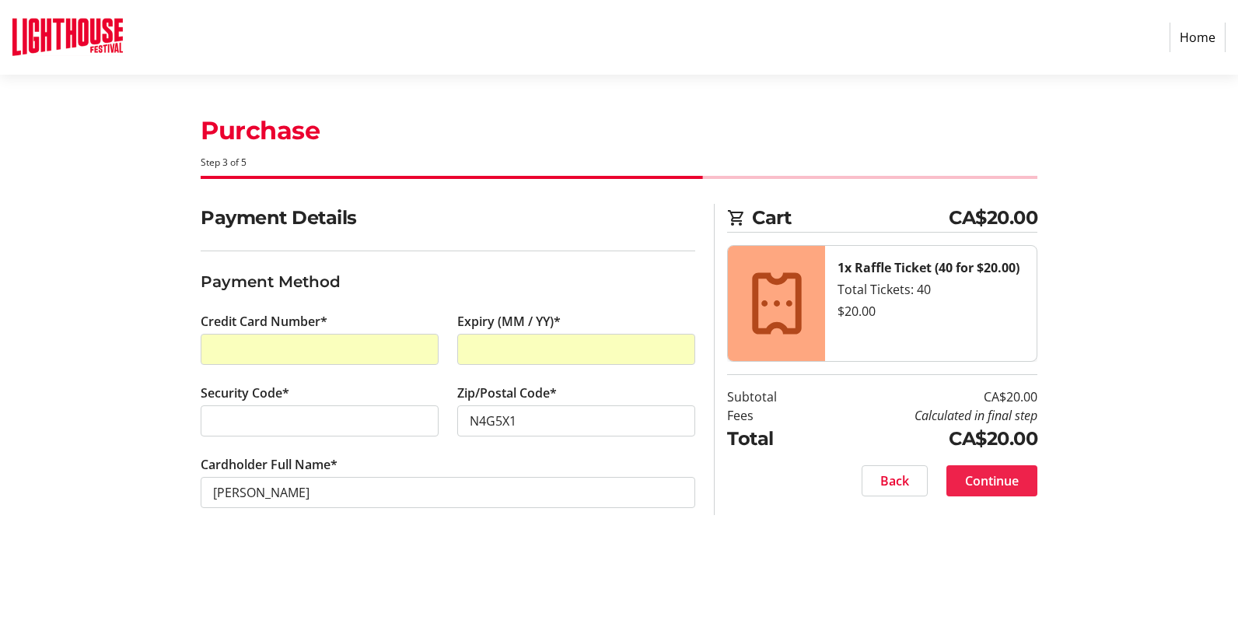
click at [1002, 471] on button "Continue" at bounding box center [992, 480] width 91 height 31
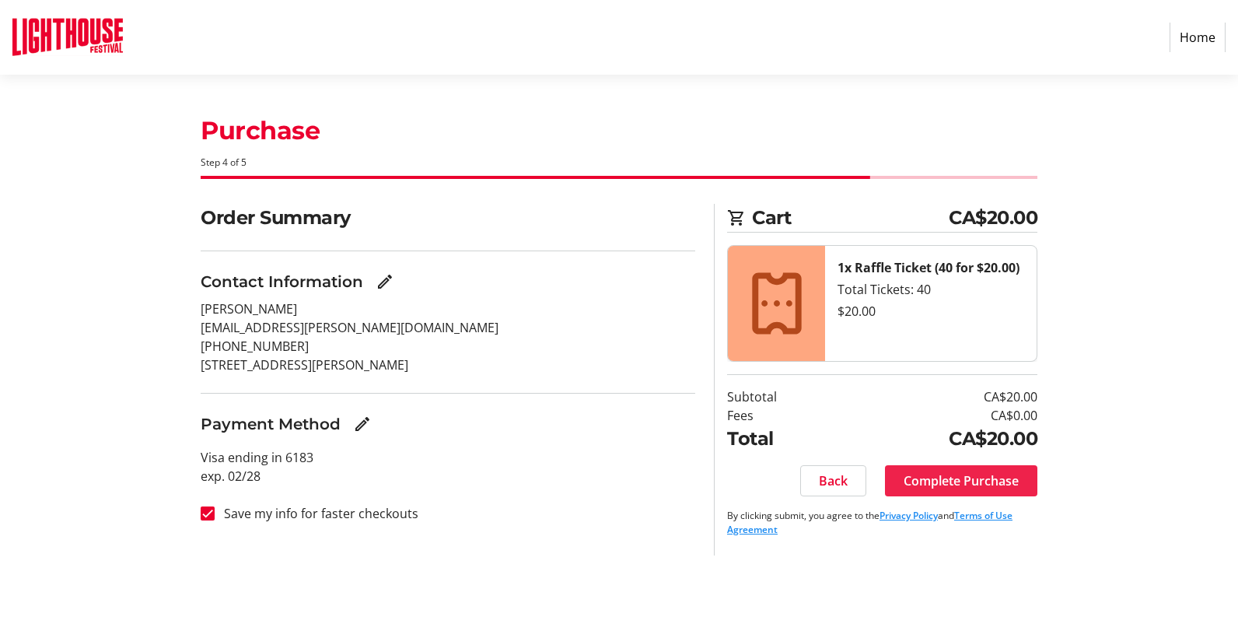
click at [979, 474] on span "Complete Purchase" at bounding box center [961, 480] width 115 height 19
